Goal: Task Accomplishment & Management: Use online tool/utility

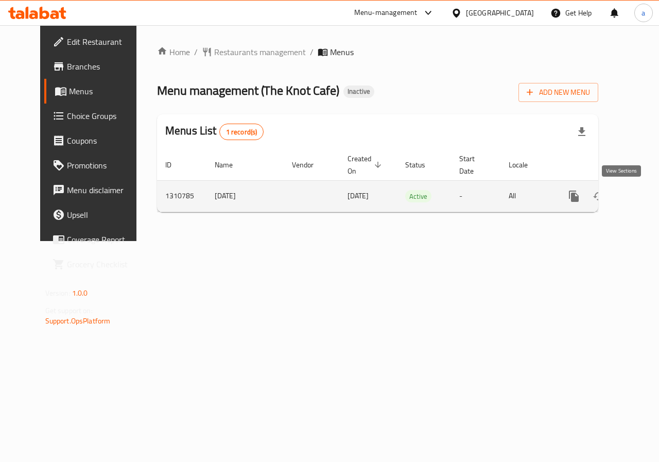
click at [643, 199] on icon "enhanced table" at bounding box center [647, 195] width 9 height 9
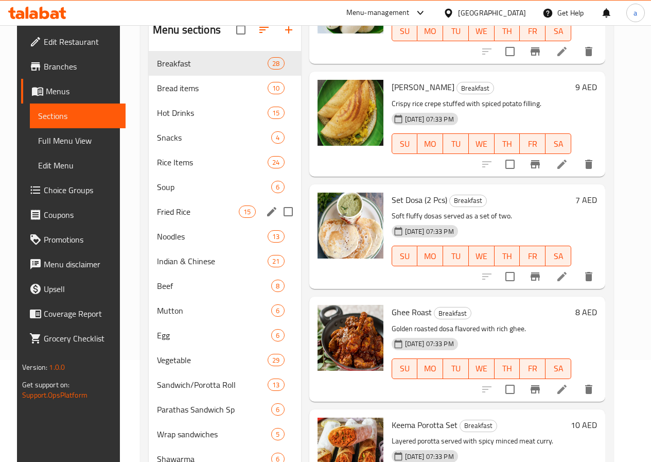
scroll to position [103, 0]
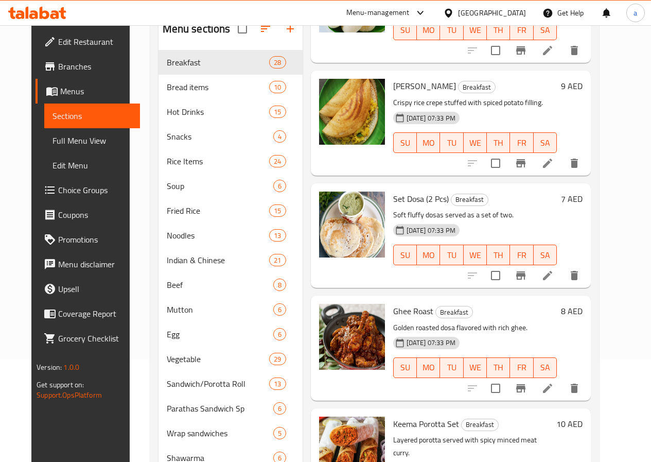
click at [58, 145] on span "Full Menu View" at bounding box center [92, 140] width 79 height 12
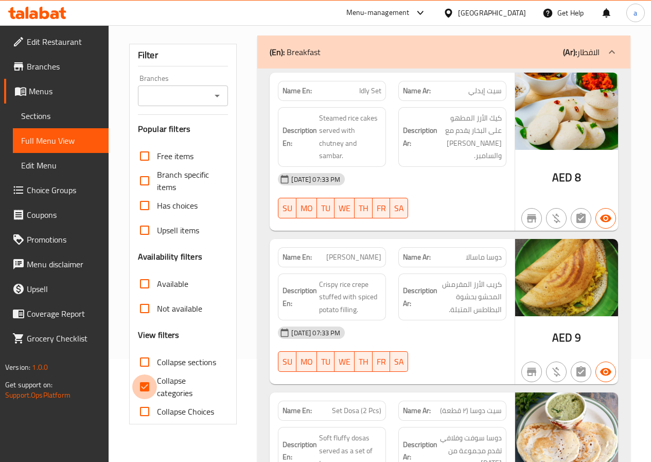
click at [148, 378] on input "Collapse categories" at bounding box center [144, 386] width 25 height 25
checkbox input "false"
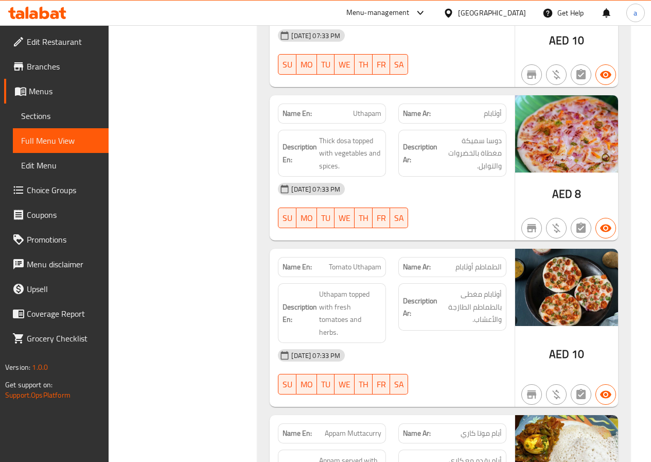
scroll to position [3502, 0]
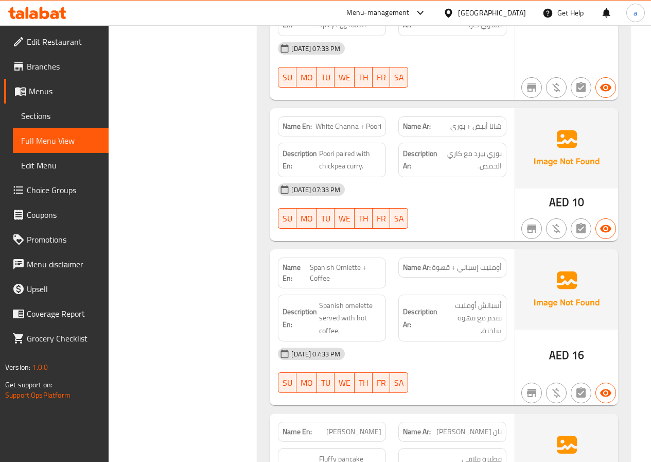
click at [400, 294] on div "Description Ar: أسبانش أومليت تقدم مع قهوة ساخنة." at bounding box center [452, 317] width 108 height 47
drag, startPoint x: 512, startPoint y: 231, endPoint x: 430, endPoint y: 239, distance: 82.2
click at [430, 251] on div "Name Ar: أومليت إسباني + قهوة" at bounding box center [452, 272] width 120 height 43
click at [430, 257] on div "Name Ar: أومليت إسباني + قهوة" at bounding box center [452, 267] width 108 height 20
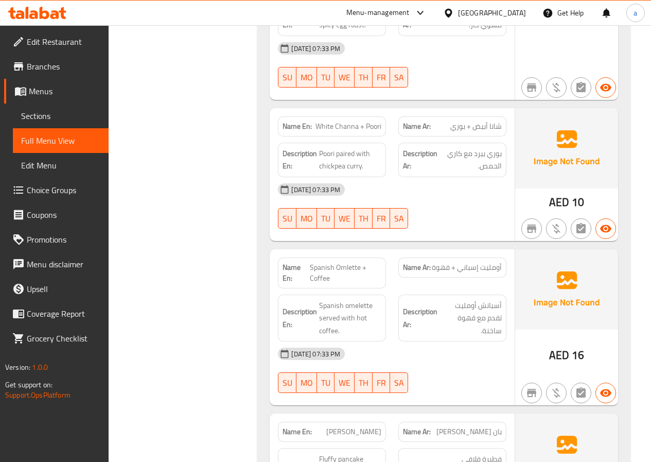
drag, startPoint x: 509, startPoint y: 269, endPoint x: 437, endPoint y: 286, distance: 74.0
click at [437, 286] on div "Name En: Spanish Omlette + Coffee Name Ar: أومليت إسباني + قهوة Description En:…" at bounding box center [392, 327] width 245 height 156
click at [395, 251] on div "Name Ar: أومليت إسباني + قهوة" at bounding box center [452, 272] width 120 height 43
click at [42, 66] on span "Branches" at bounding box center [64, 66] width 74 height 12
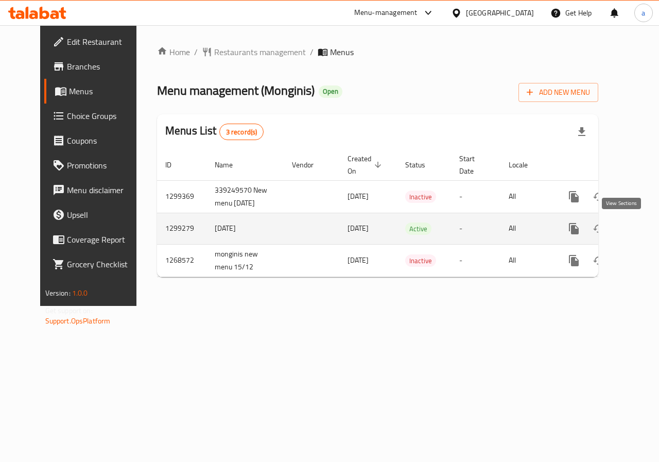
click at [642, 234] on icon "enhanced table" at bounding box center [648, 228] width 12 height 12
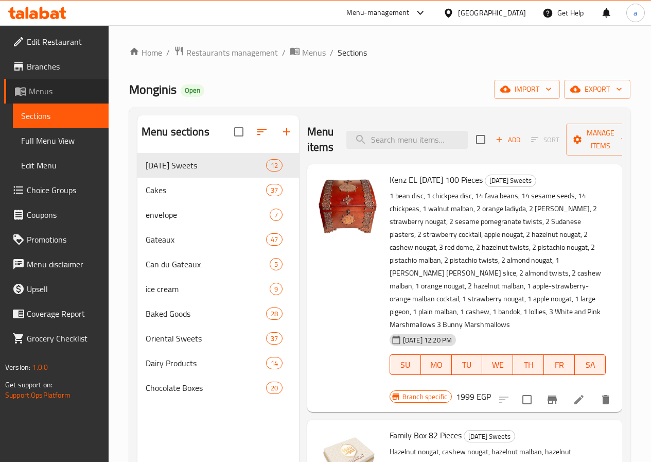
click at [53, 91] on span "Menus" at bounding box center [65, 91] width 72 height 12
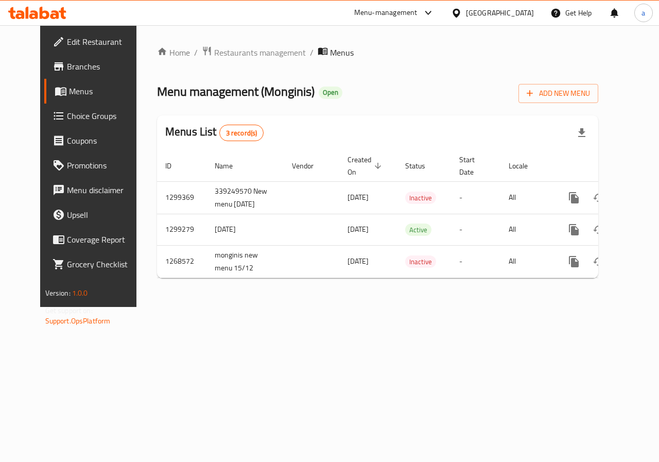
click at [67, 68] on span "Branches" at bounding box center [104, 66] width 75 height 12
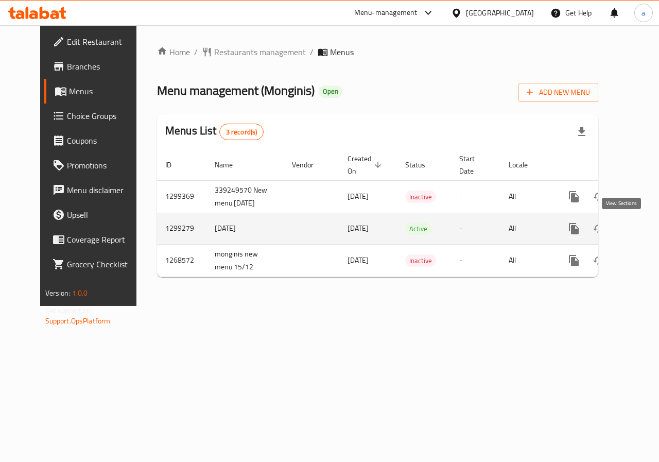
click at [642, 228] on icon "enhanced table" at bounding box center [648, 228] width 12 height 12
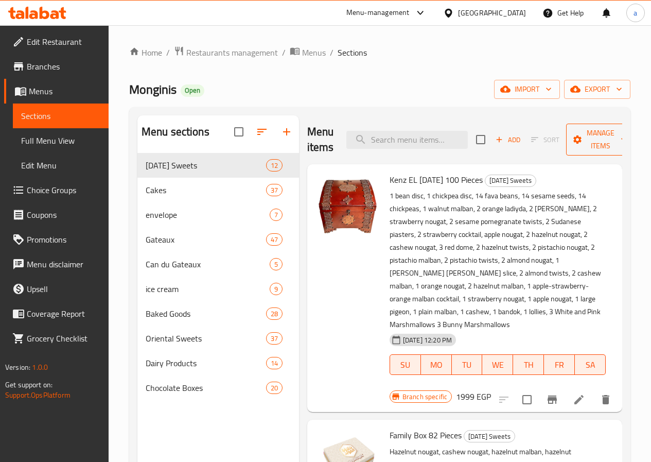
click at [598, 148] on span "Manage items" at bounding box center [600, 140] width 53 height 26
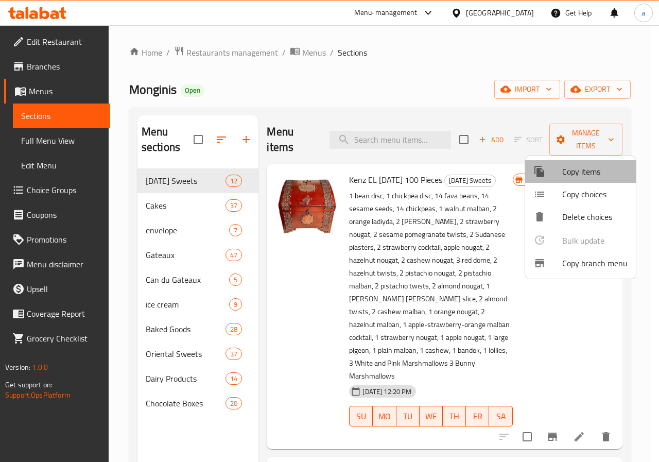
click at [597, 167] on span "Copy items" at bounding box center [594, 171] width 65 height 12
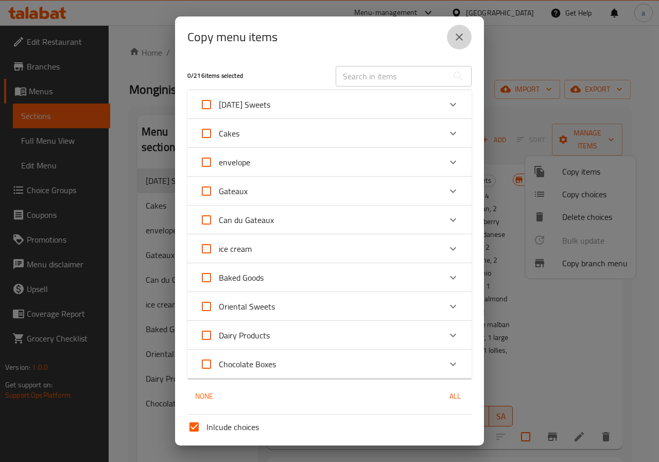
click at [457, 36] on icon "close" at bounding box center [459, 36] width 7 height 7
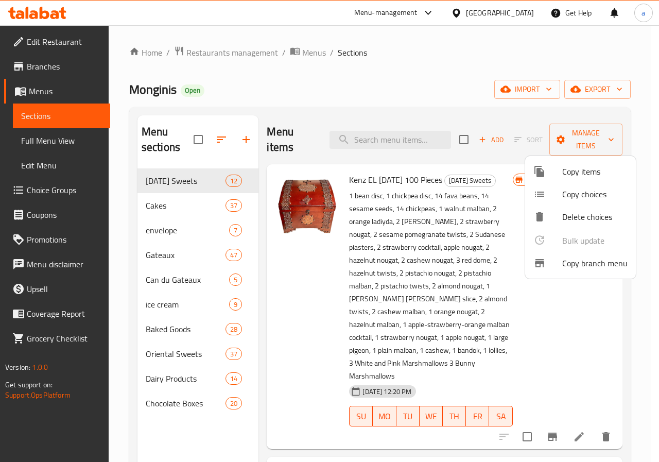
click at [618, 262] on span "Copy branch menu" at bounding box center [594, 263] width 65 height 12
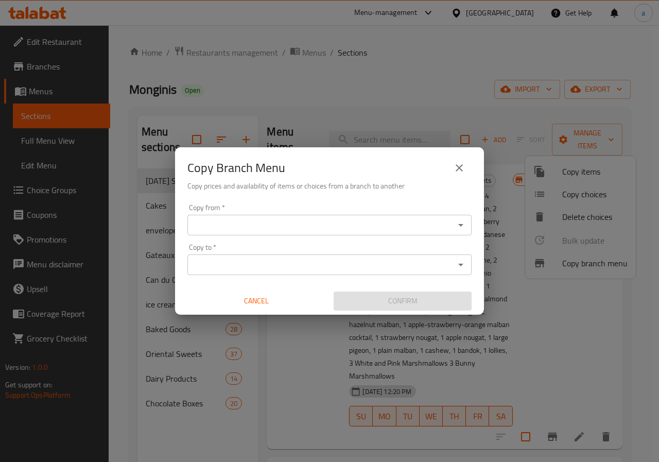
click at [391, 222] on input "Copy from   *" at bounding box center [320, 225] width 261 height 14
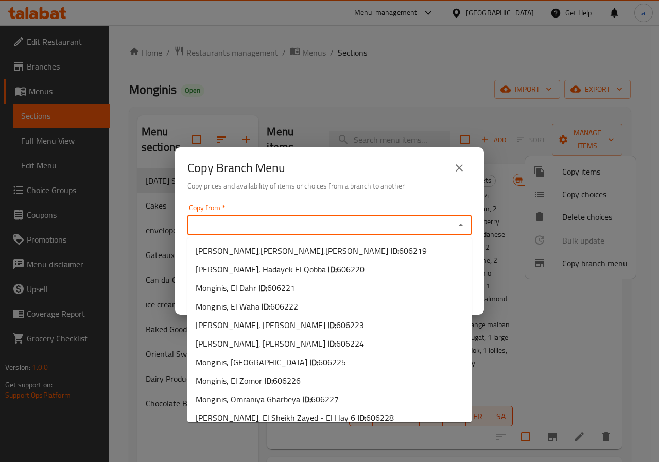
click at [458, 164] on icon "close" at bounding box center [459, 168] width 12 height 12
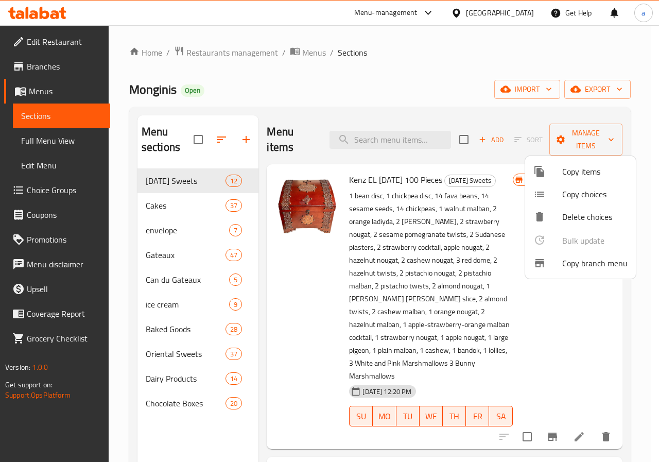
click at [76, 67] on div at bounding box center [329, 231] width 659 height 462
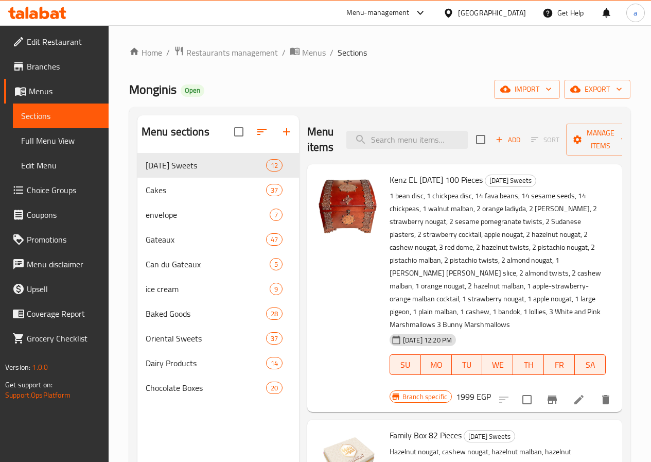
click at [56, 63] on span "Branches" at bounding box center [64, 66] width 74 height 12
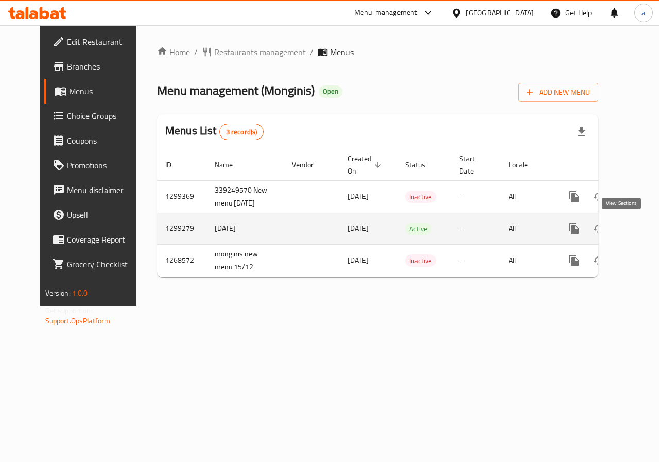
click at [636, 232] on link "enhanced table" at bounding box center [648, 228] width 25 height 25
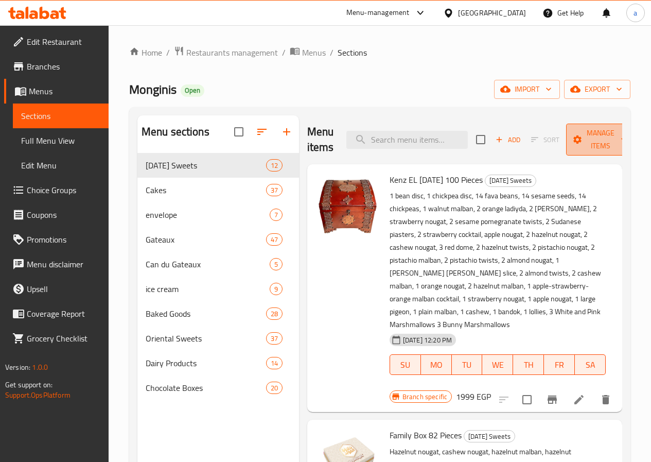
click at [581, 137] on span "Manage items" at bounding box center [600, 140] width 53 height 26
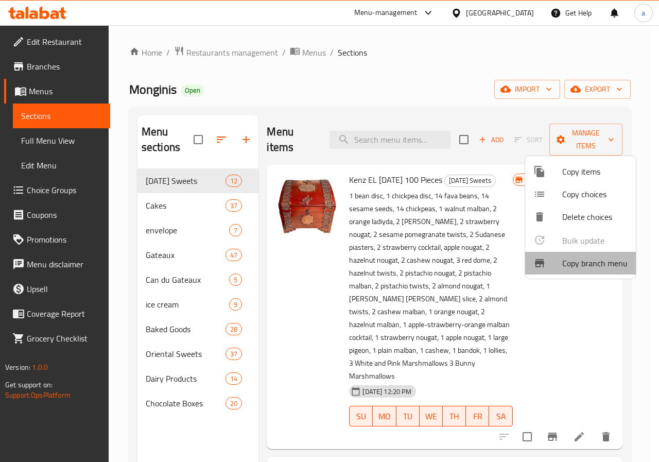
click at [593, 261] on span "Copy branch menu" at bounding box center [594, 263] width 65 height 12
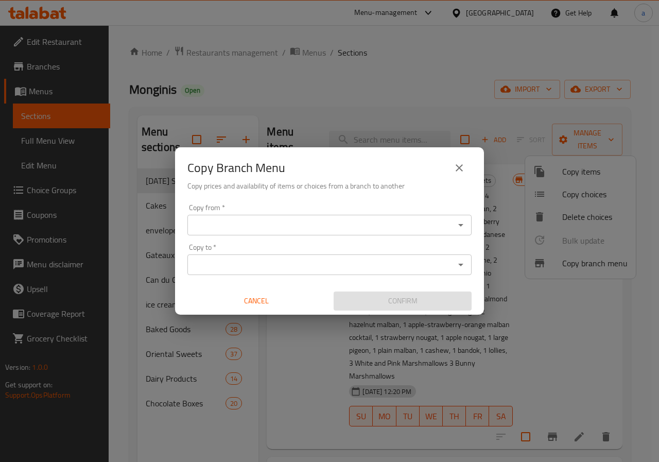
click at [321, 225] on input "Copy from   *" at bounding box center [320, 225] width 261 height 14
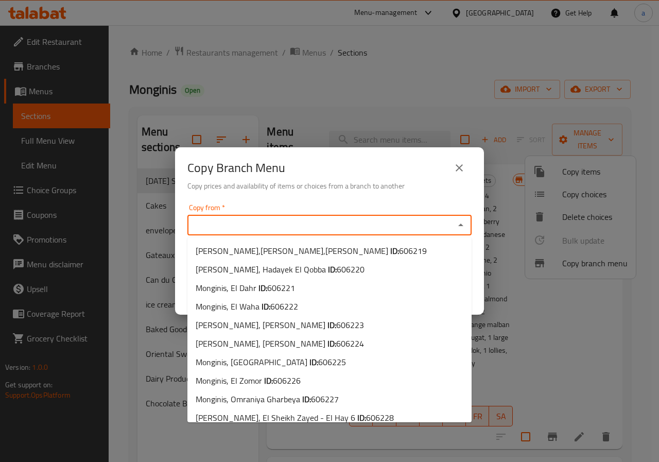
paste input "606219"
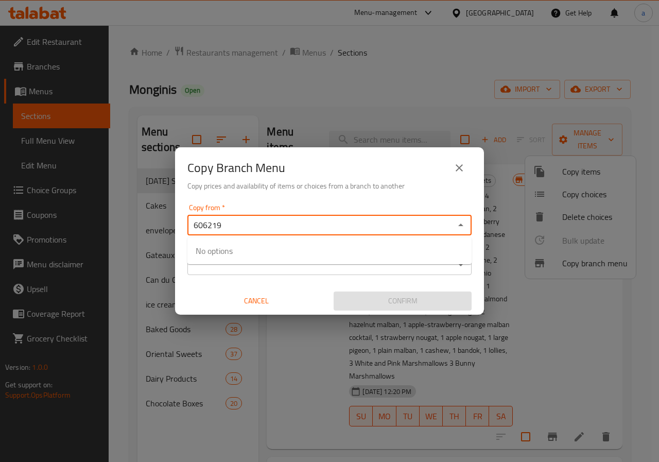
type input "606219"
click at [451, 167] on button "close" at bounding box center [459, 167] width 25 height 25
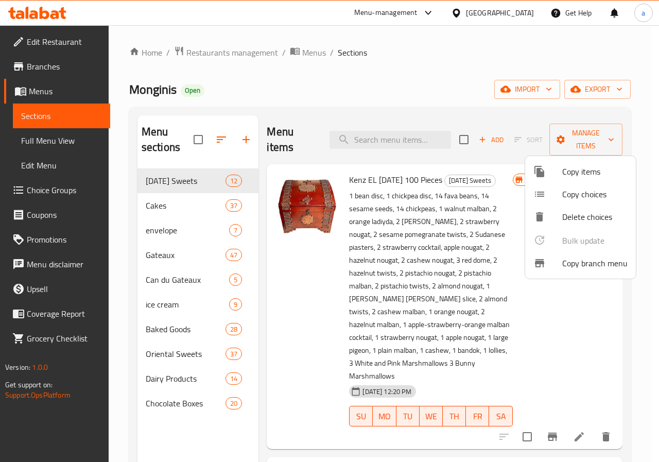
click at [37, 66] on div at bounding box center [329, 231] width 659 height 462
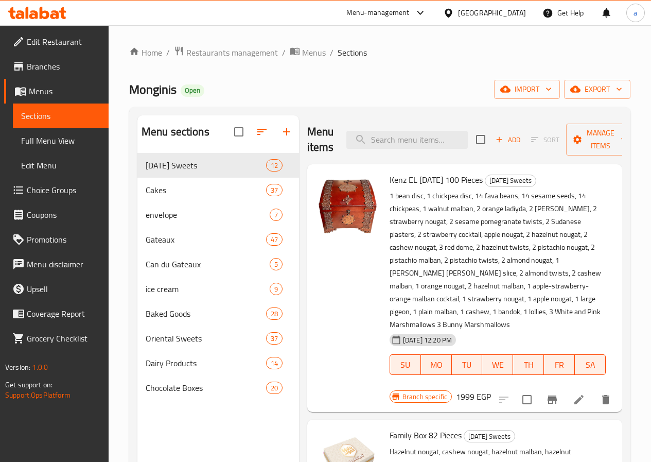
click at [37, 66] on span "Branches" at bounding box center [64, 66] width 74 height 12
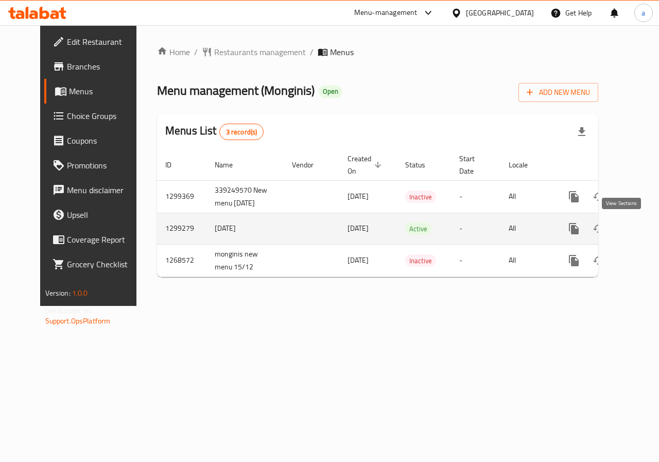
click at [642, 225] on icon "enhanced table" at bounding box center [648, 228] width 12 height 12
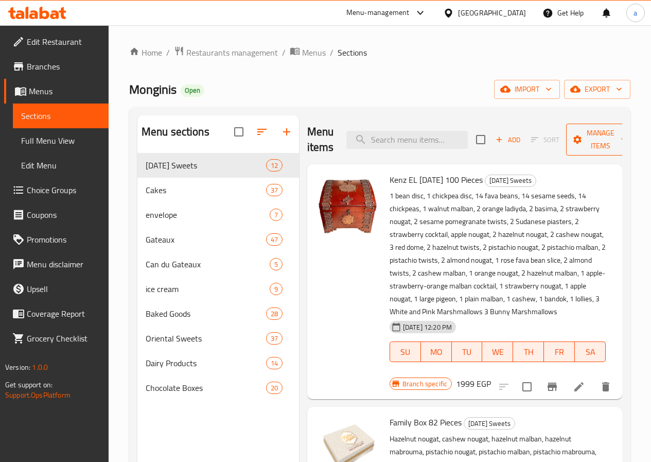
click at [577, 148] on span "Manage items" at bounding box center [600, 140] width 53 height 26
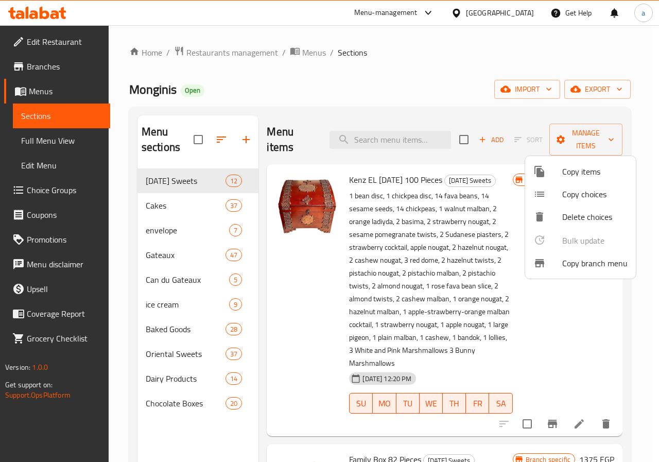
click at [469, 149] on div at bounding box center [329, 231] width 659 height 462
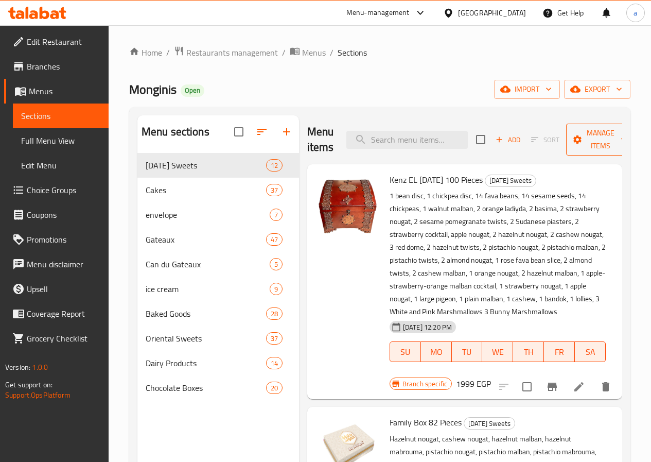
click at [589, 141] on span "Manage items" at bounding box center [600, 140] width 53 height 26
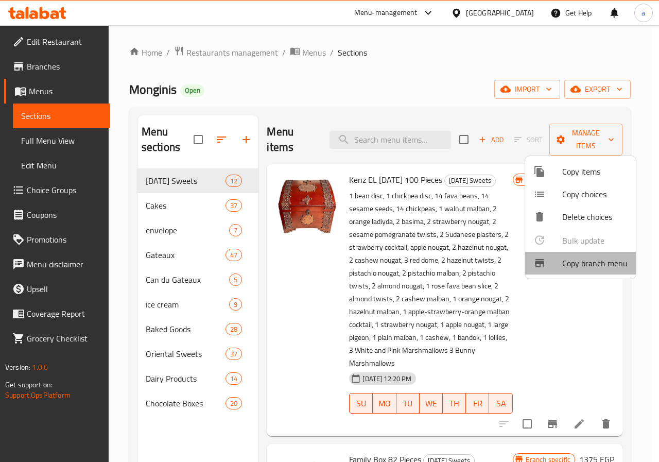
click at [602, 266] on span "Copy branch menu" at bounding box center [594, 263] width 65 height 12
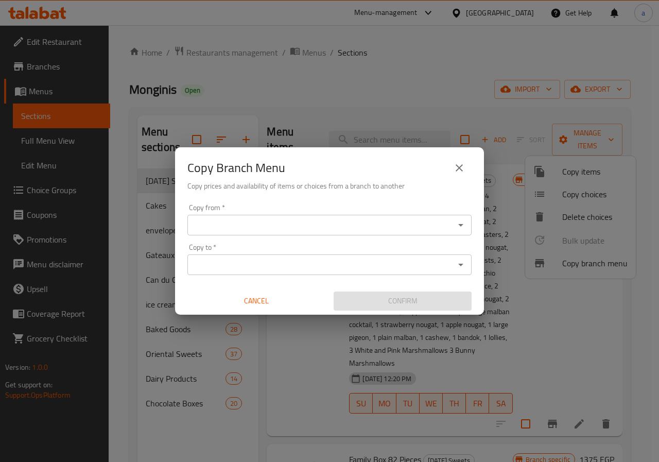
click at [378, 235] on div "Copy from   * Copy from * Copy to   * Copy to * Cancel Confirm" at bounding box center [329, 257] width 309 height 115
click at [384, 221] on input "Copy from   *" at bounding box center [320, 225] width 261 height 14
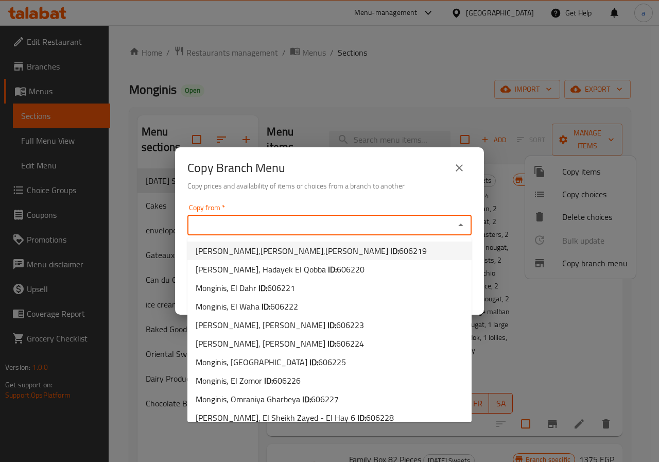
click at [390, 251] on b "ID:" at bounding box center [394, 250] width 9 height 15
type input "Monginis,Faisal - Maryoteya,Faisal - Maryoteya"
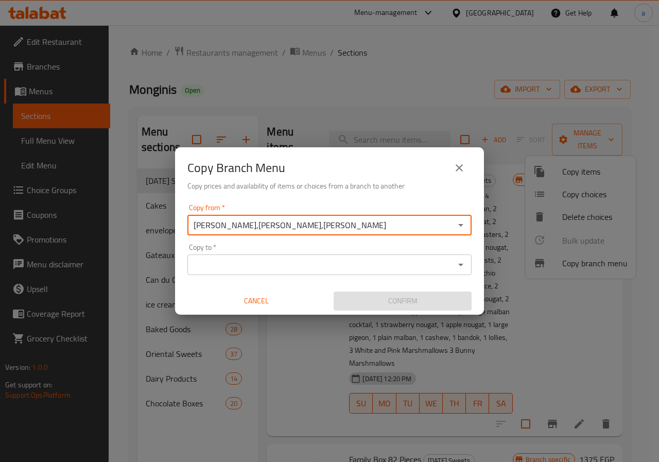
click at [320, 269] on input "Copy to   *" at bounding box center [320, 264] width 261 height 14
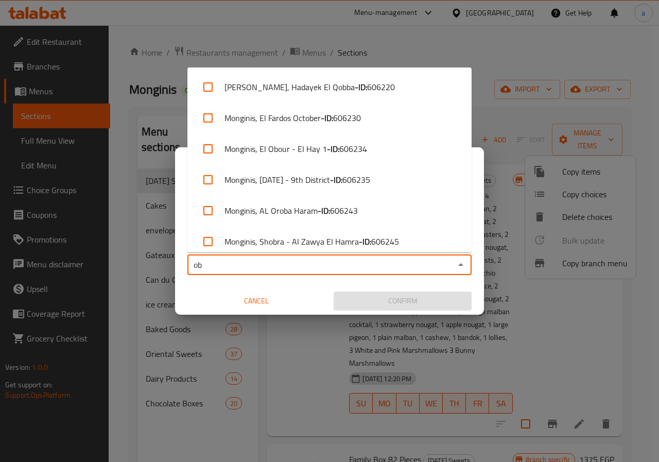
type input "obo"
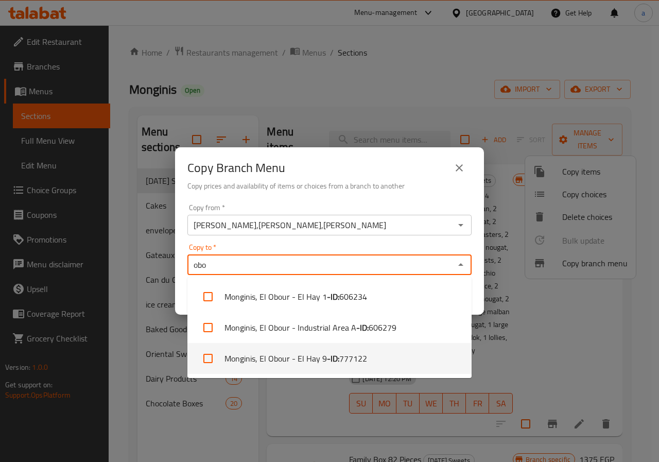
click at [334, 359] on b "- ID:" at bounding box center [333, 358] width 12 height 12
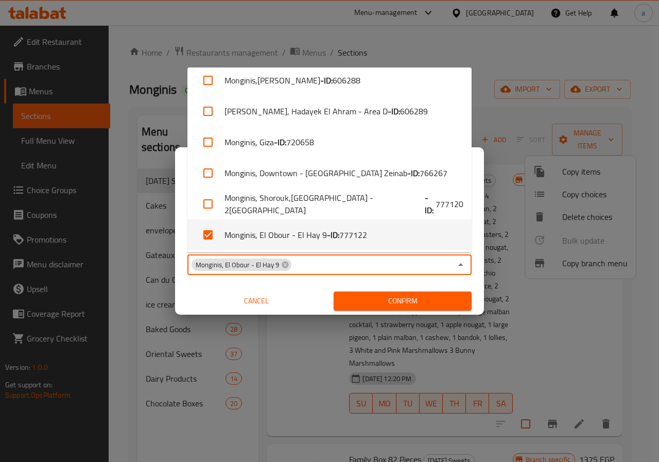
click at [335, 276] on div "Copy from   * Monginis,Faisal - Maryoteya,Faisal - Maryoteya Copy from * Copy t…" at bounding box center [329, 257] width 309 height 115
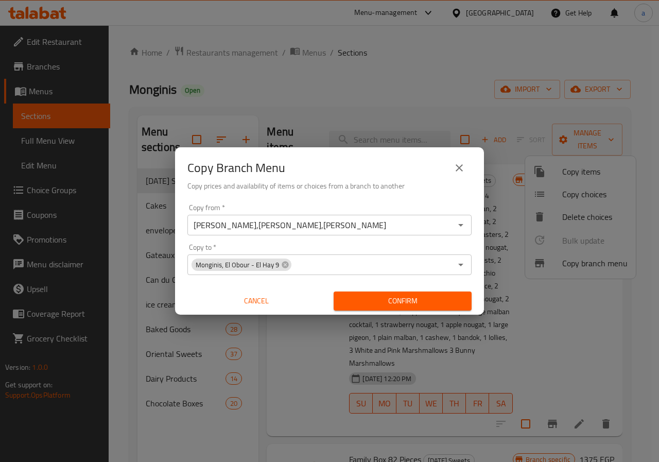
click at [362, 305] on span "Confirm" at bounding box center [402, 300] width 121 height 13
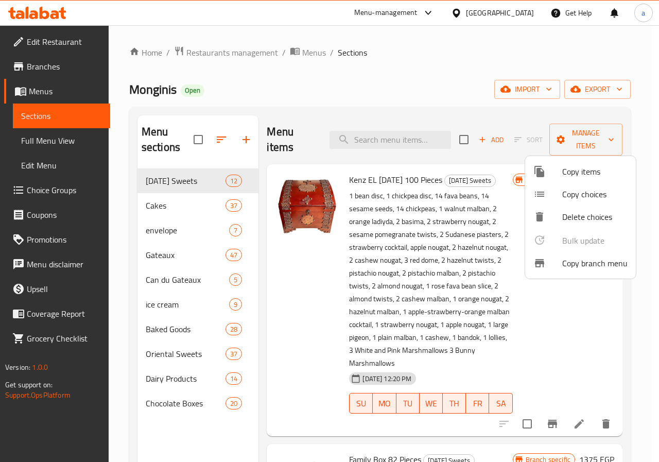
click at [64, 139] on div at bounding box center [329, 231] width 659 height 462
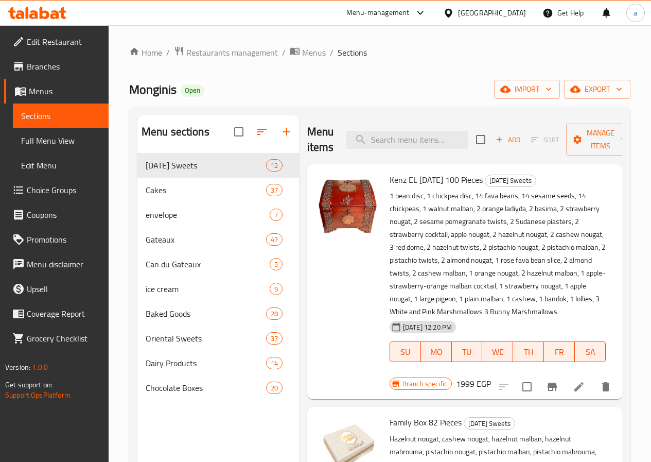
click at [64, 139] on span "Full Menu View" at bounding box center [60, 140] width 79 height 12
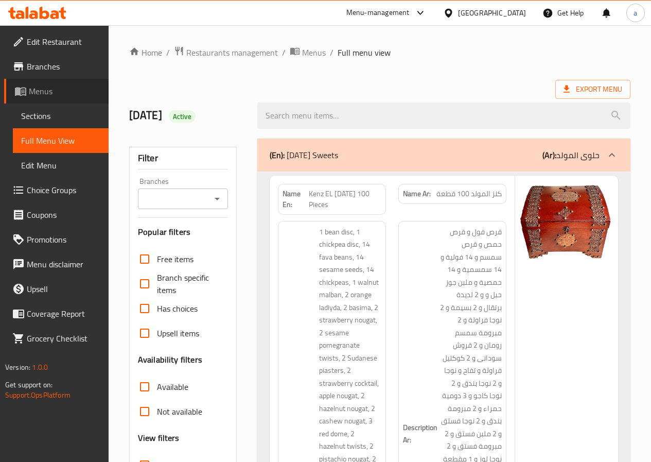
click at [65, 88] on span "Menus" at bounding box center [65, 91] width 72 height 12
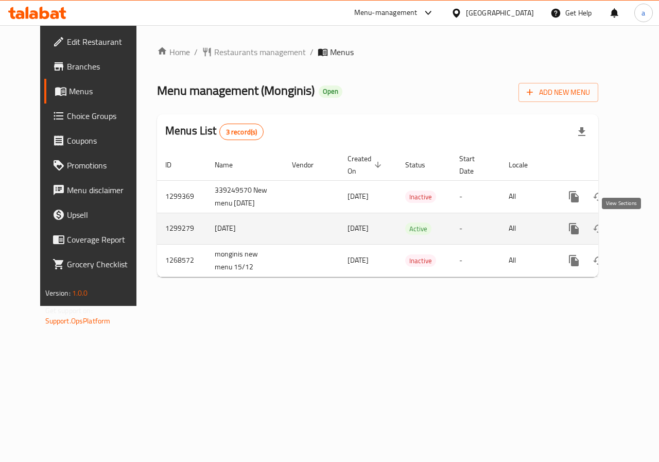
click at [642, 226] on icon "enhanced table" at bounding box center [648, 228] width 12 height 12
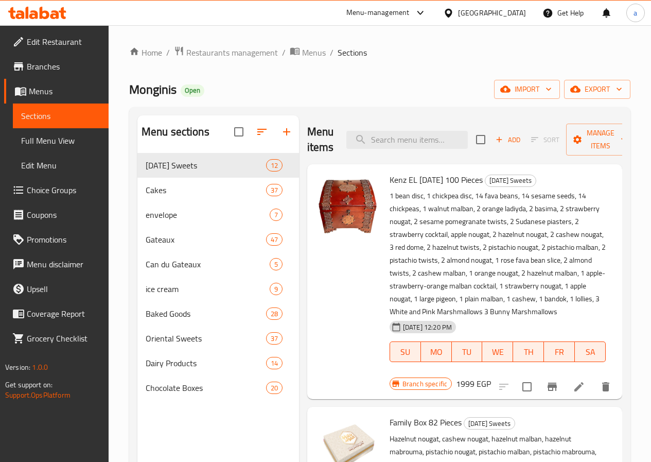
click at [54, 138] on span "Full Menu View" at bounding box center [60, 140] width 79 height 12
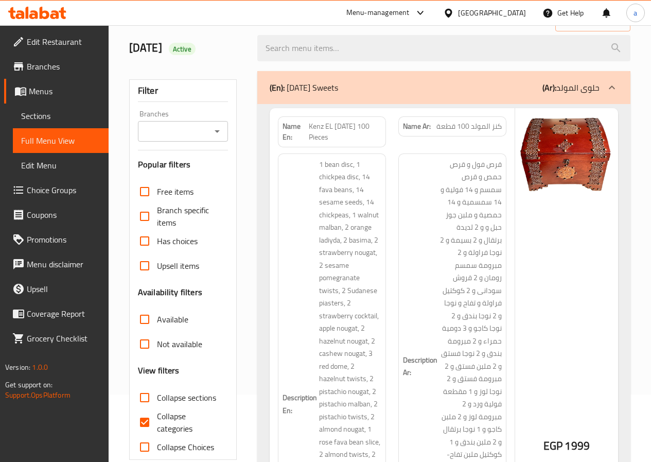
scroll to position [154, 0]
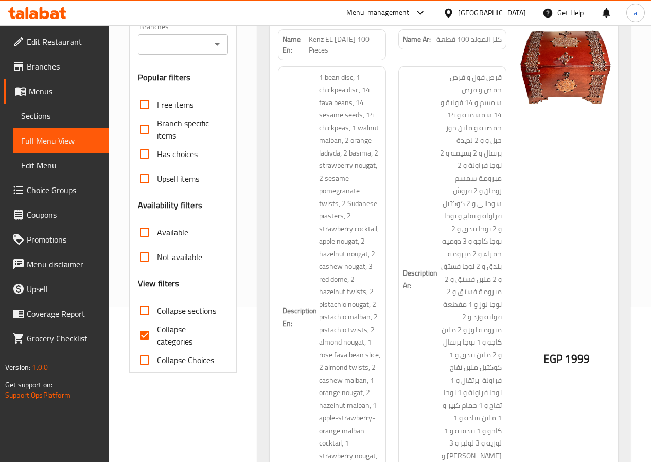
click at [145, 337] on input "Collapse categories" at bounding box center [144, 335] width 25 height 25
checkbox input "false"
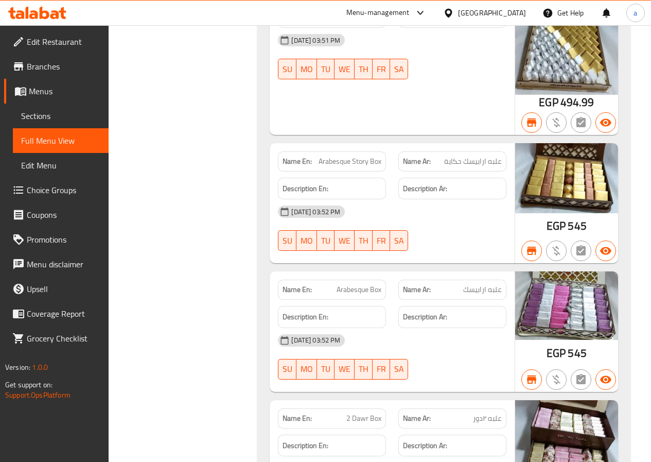
scroll to position [39506, 0]
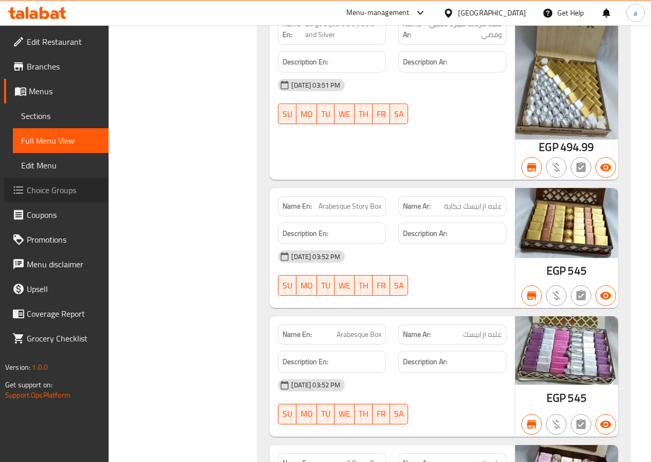
click at [72, 189] on span "Choice Groups" at bounding box center [64, 190] width 74 height 12
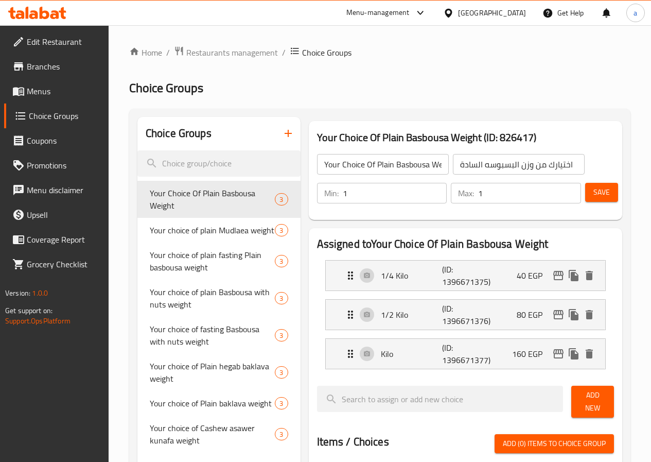
click at [53, 45] on span "Edit Restaurant" at bounding box center [64, 42] width 74 height 12
